Goal: Information Seeking & Learning: Learn about a topic

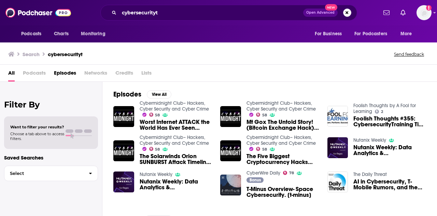
click at [164, 19] on div "cybersecurityt Open Advanced New" at bounding box center [228, 13] width 257 height 16
click at [166, 18] on div "cybersecurityt Open Advanced New" at bounding box center [228, 13] width 257 height 16
click at [166, 16] on input "cybersecurityt" at bounding box center [211, 12] width 184 height 11
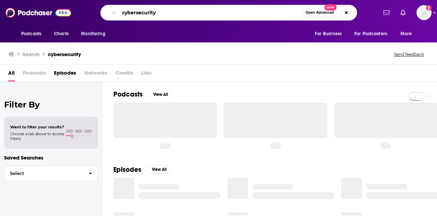
click at [166, 16] on input "cybersecurity" at bounding box center [210, 12] width 183 height 11
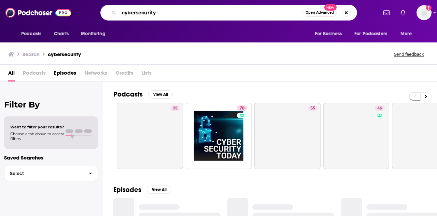
paste input "social engineering"
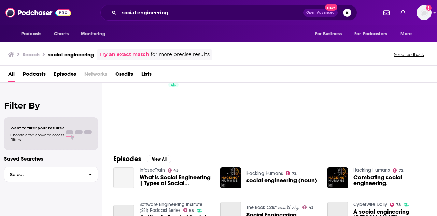
scroll to position [68, 0]
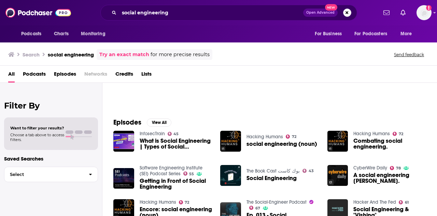
click at [44, 75] on span "Podcasts" at bounding box center [34, 75] width 23 height 14
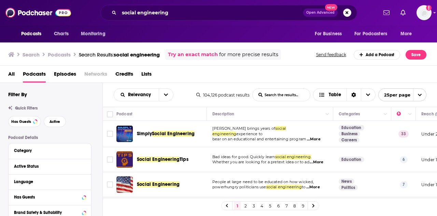
click at [213, 18] on div "social engineering Open Advanced New" at bounding box center [228, 13] width 257 height 16
click at [214, 10] on input "social engineering" at bounding box center [211, 12] width 184 height 11
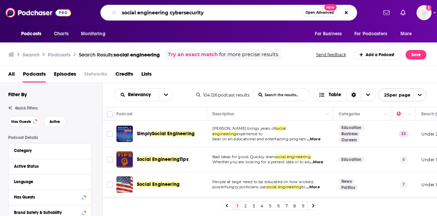
type input "social engineering cybersecurity"
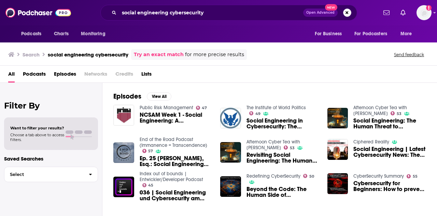
scroll to position [163, 0]
